Goal: Information Seeking & Learning: Learn about a topic

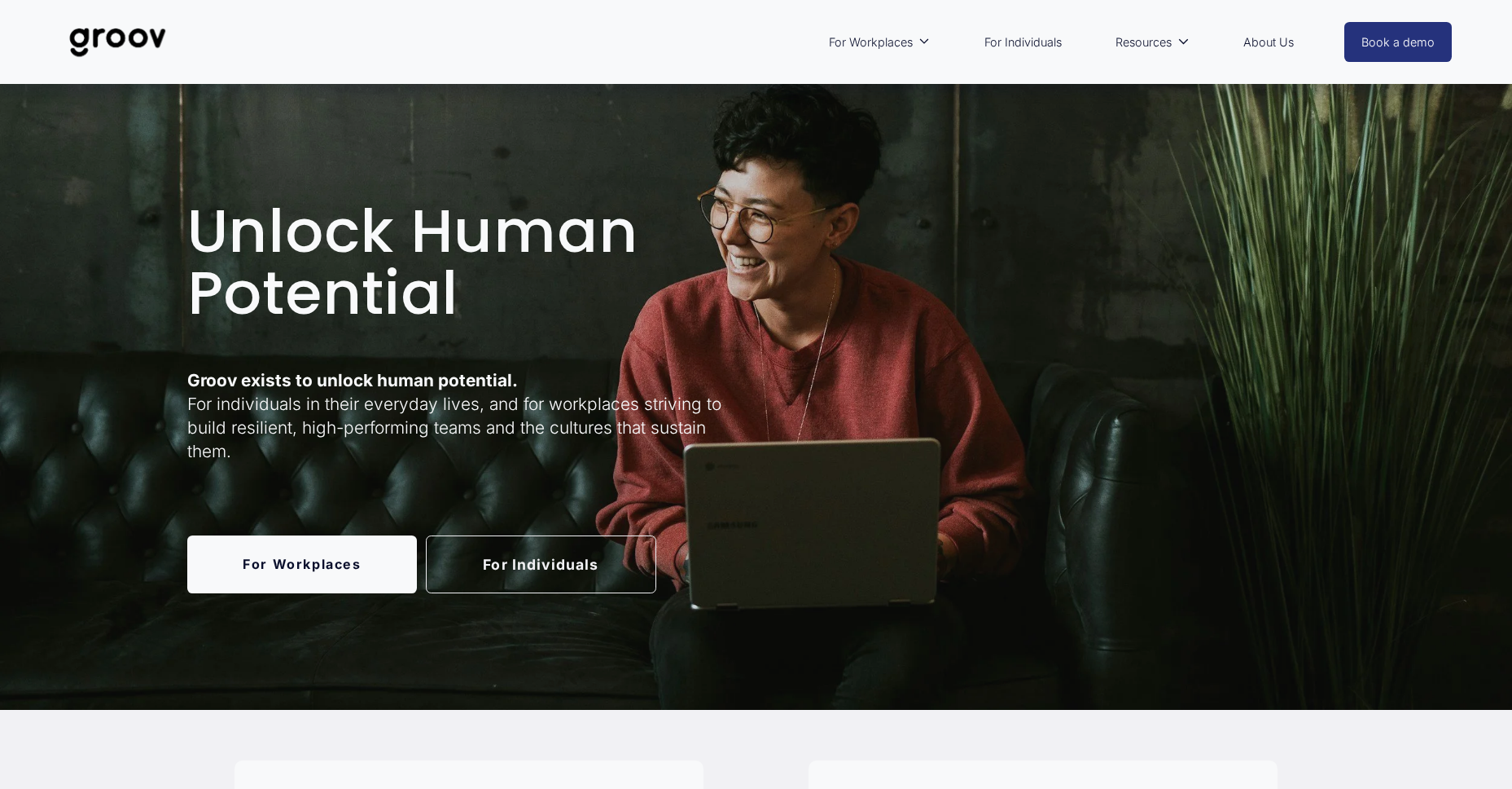
click at [581, 554] on link "For Individuals" at bounding box center [540, 565] width 230 height 58
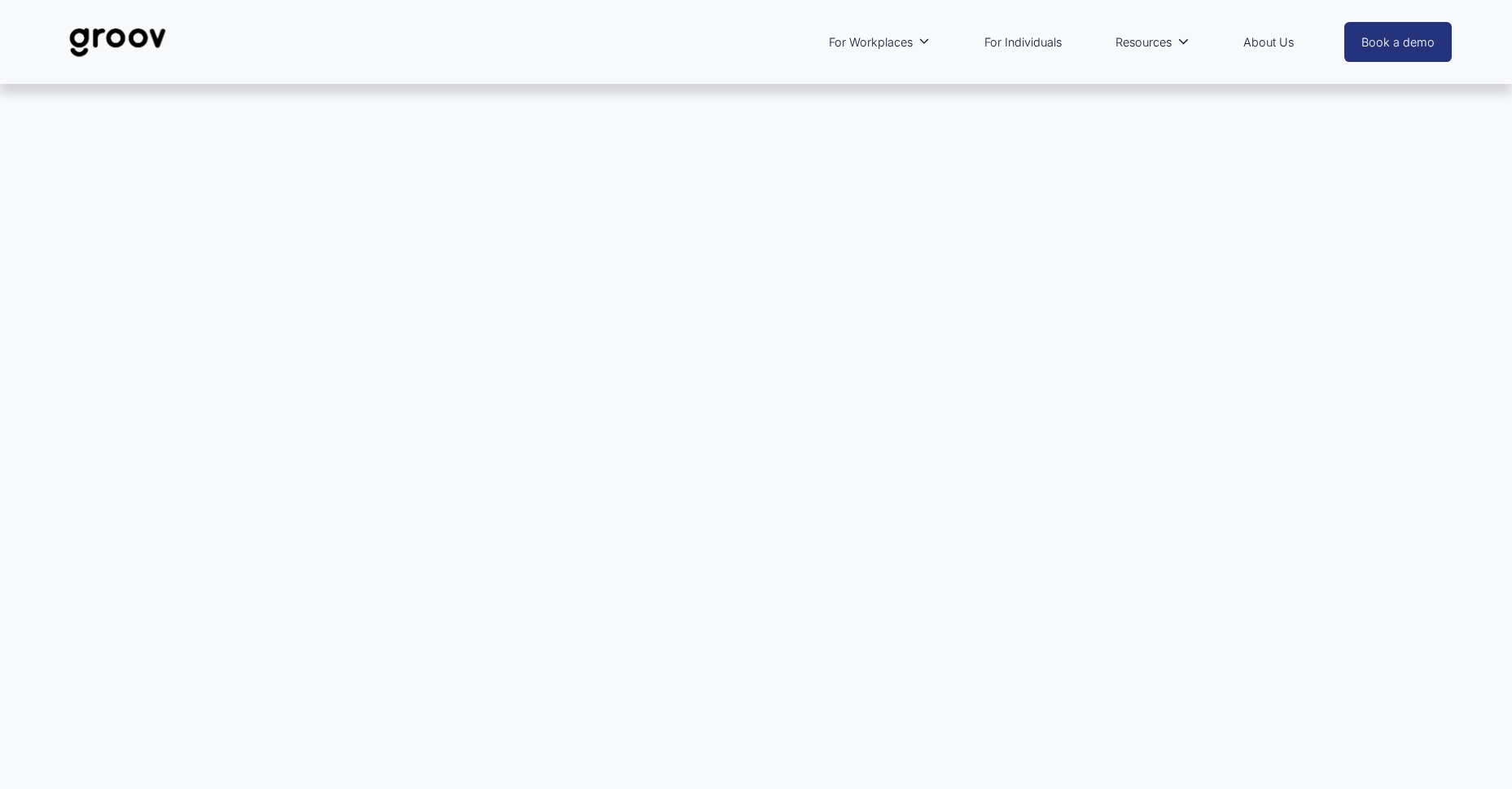
click at [101, 29] on img at bounding box center [117, 43] width 115 height 54
